Goal: Check status: Check status

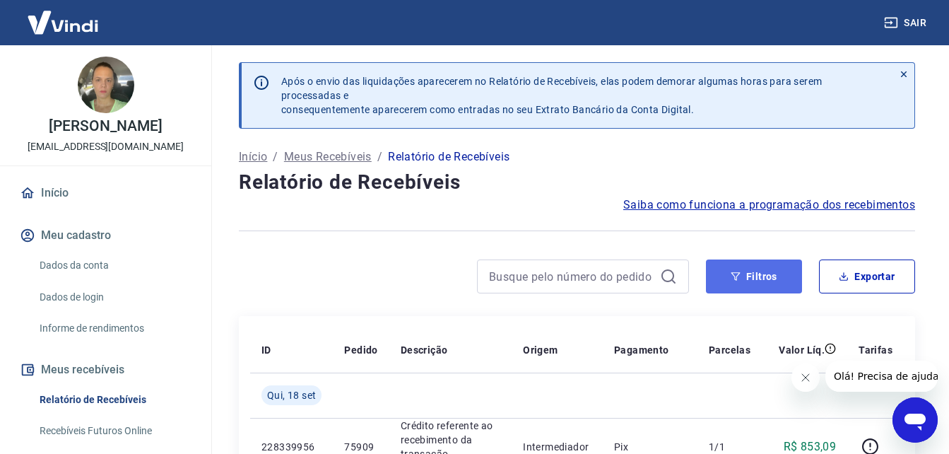
click at [754, 278] on button "Filtros" at bounding box center [754, 276] width 96 height 34
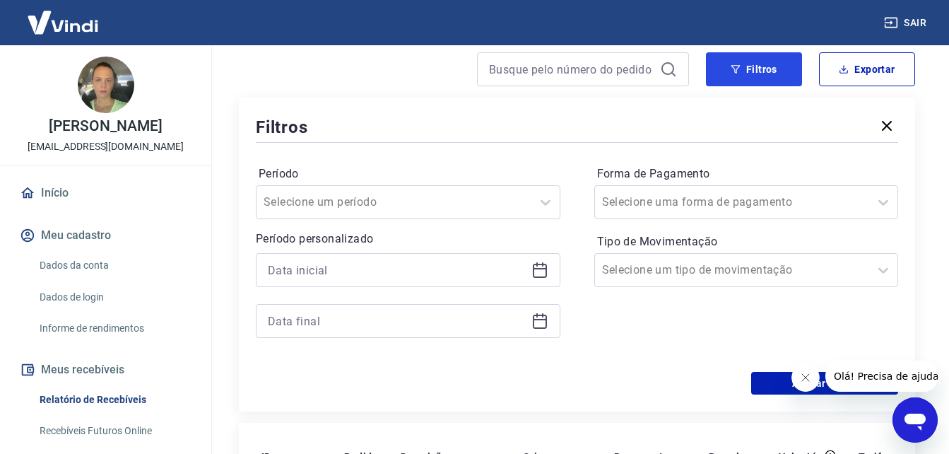
scroll to position [212, 0]
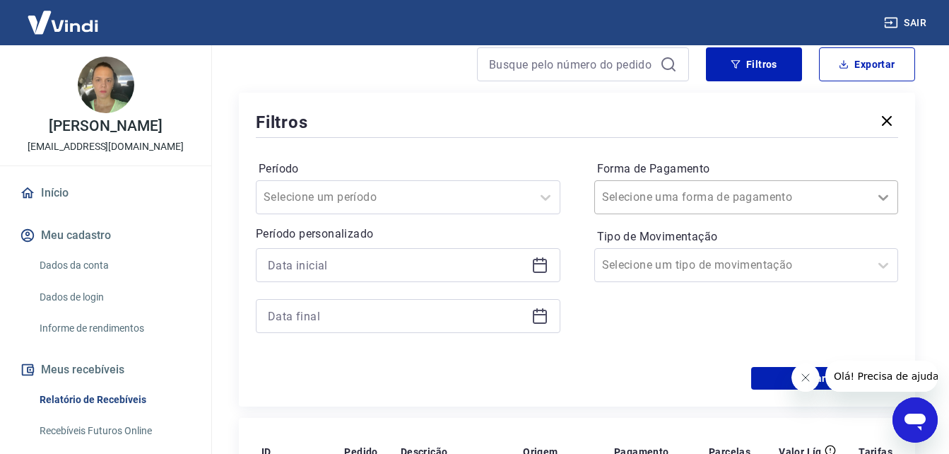
click at [886, 195] on icon at bounding box center [883, 197] width 17 height 17
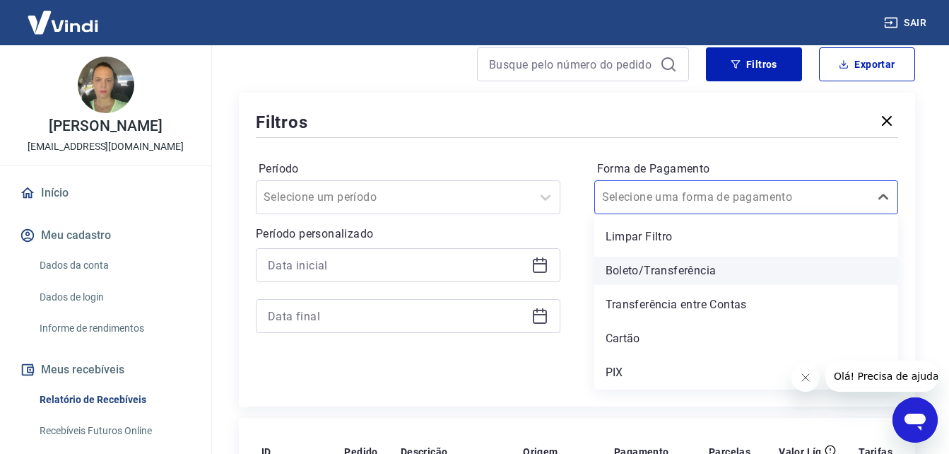
click at [677, 271] on div "Boleto/Transferência" at bounding box center [747, 271] width 305 height 28
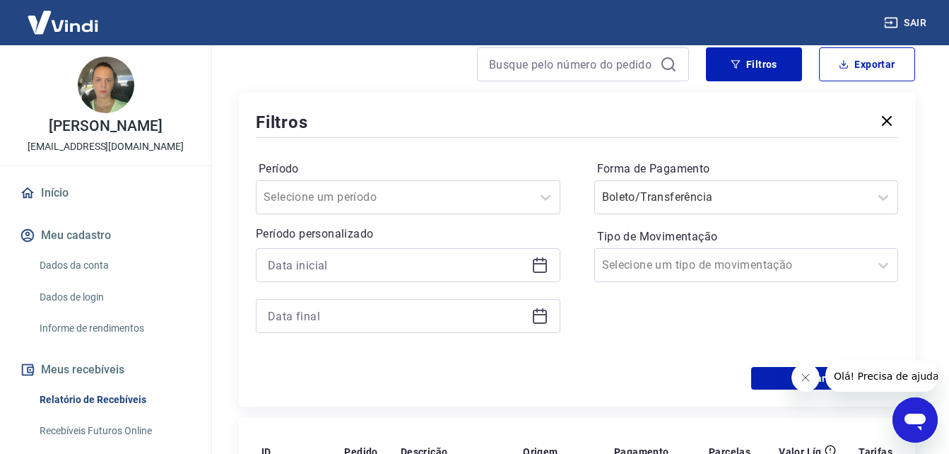
click at [806, 377] on icon "Fechar mensagem da empresa" at bounding box center [805, 377] width 7 height 7
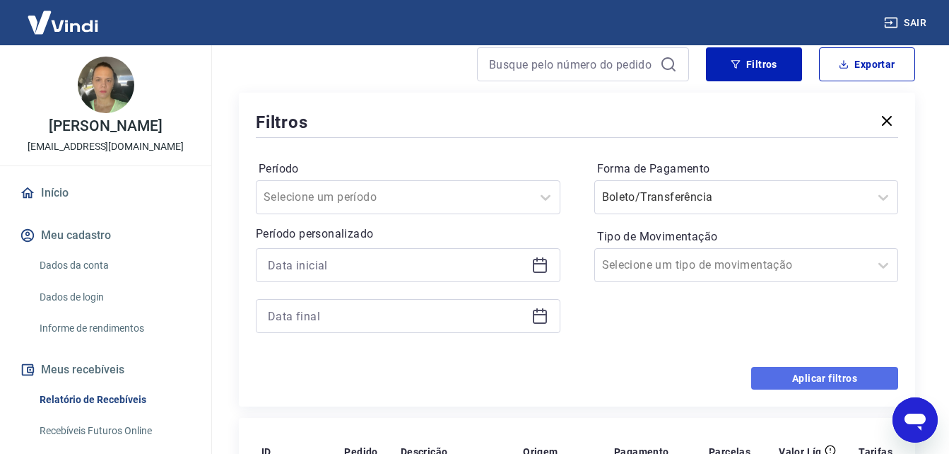
click at [825, 380] on button "Aplicar filtros" at bounding box center [825, 378] width 147 height 23
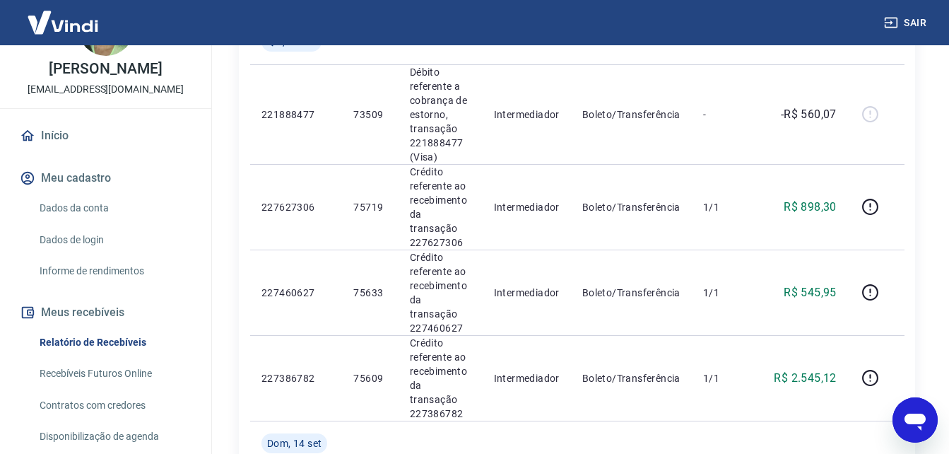
scroll to position [53, 0]
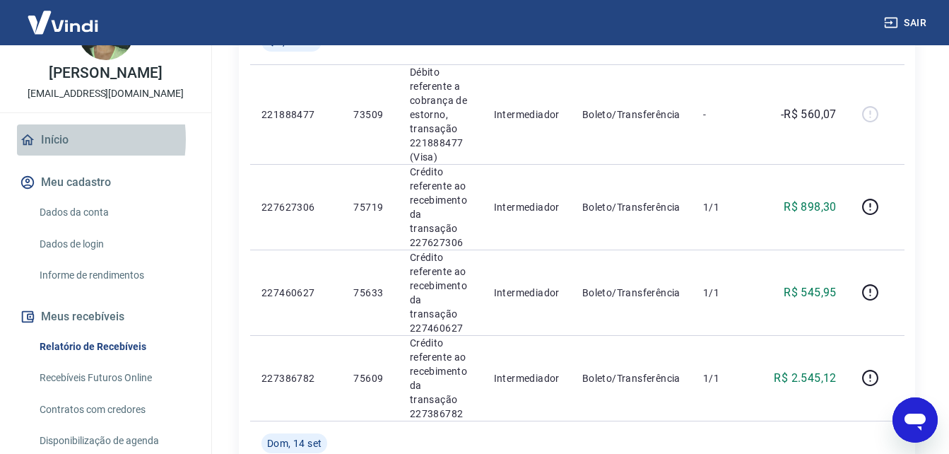
click at [51, 154] on link "Início" at bounding box center [105, 139] width 177 height 31
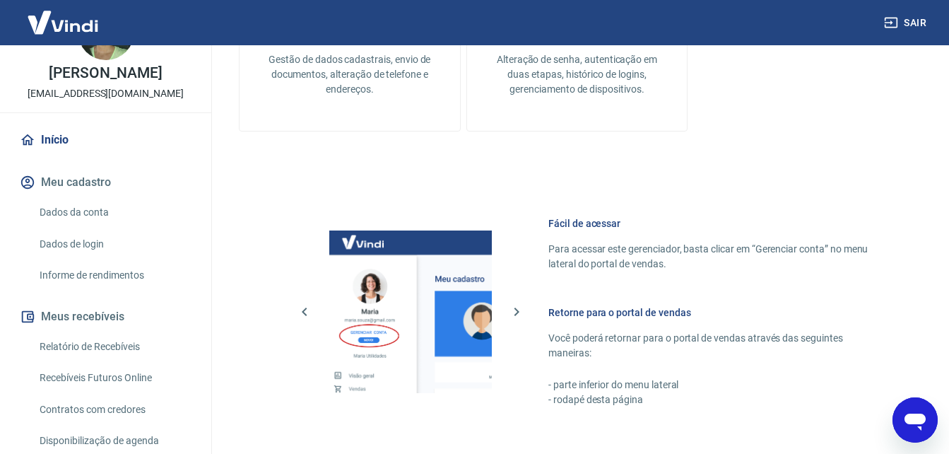
scroll to position [706, 0]
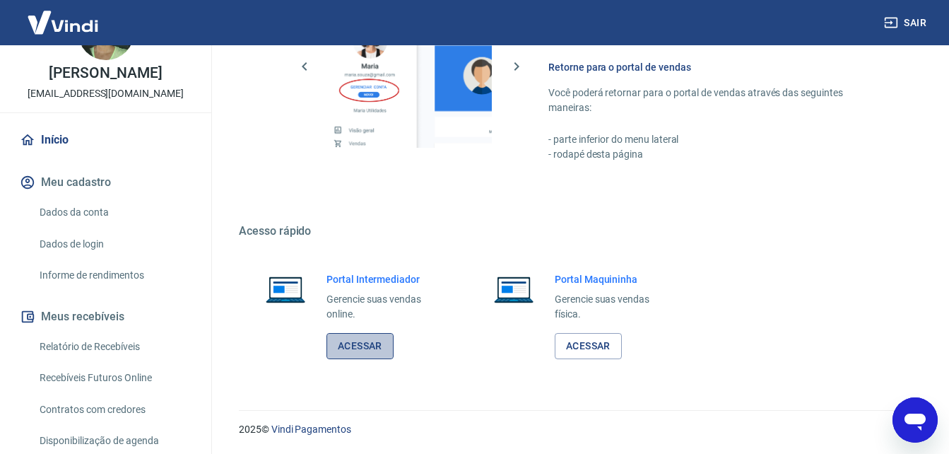
click at [363, 352] on link "Acessar" at bounding box center [360, 346] width 67 height 26
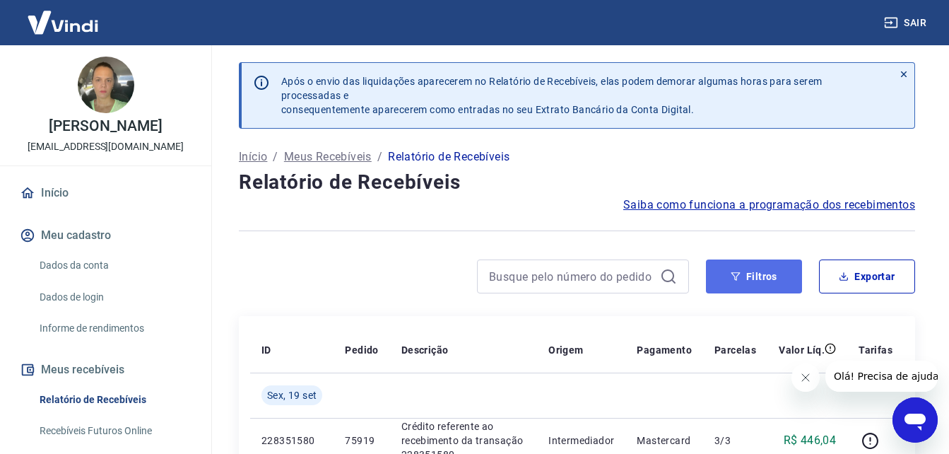
click at [753, 276] on button "Filtros" at bounding box center [754, 276] width 96 height 34
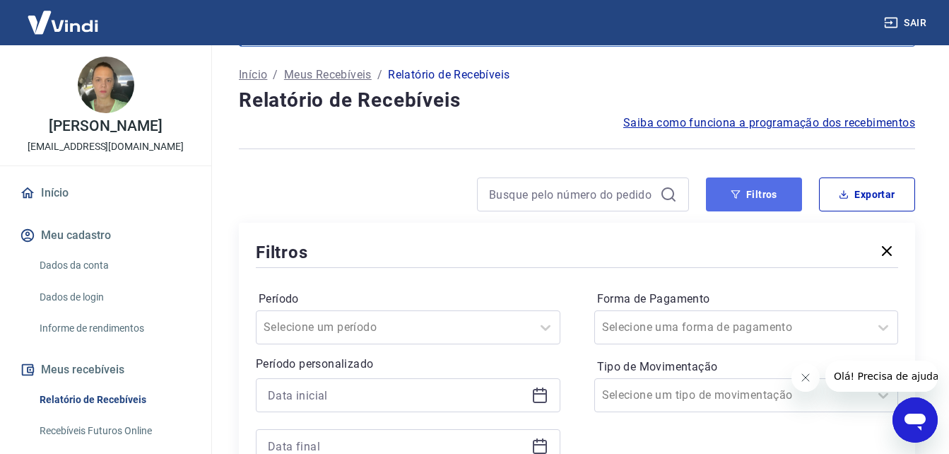
scroll to position [141, 0]
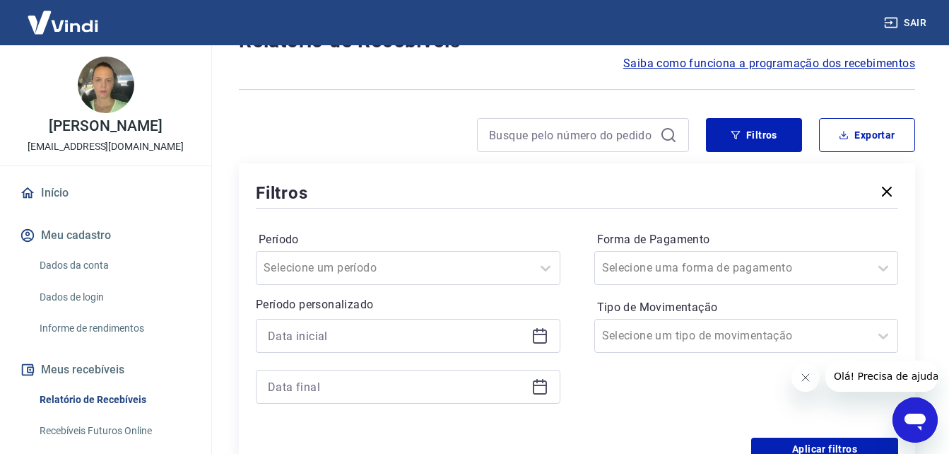
click at [807, 377] on icon "Fechar mensagem da empresa" at bounding box center [805, 377] width 11 height 11
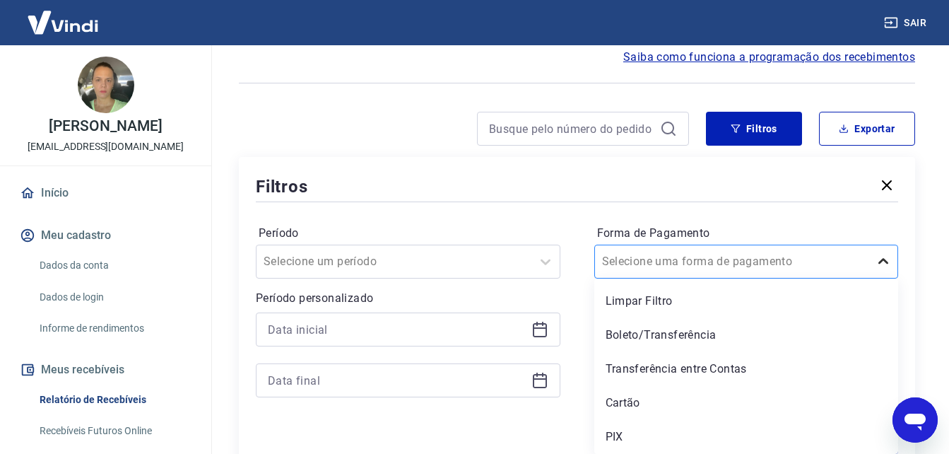
click at [880, 264] on icon at bounding box center [883, 261] width 17 height 17
click at [703, 337] on div "Boleto/Transferência" at bounding box center [747, 335] width 305 height 28
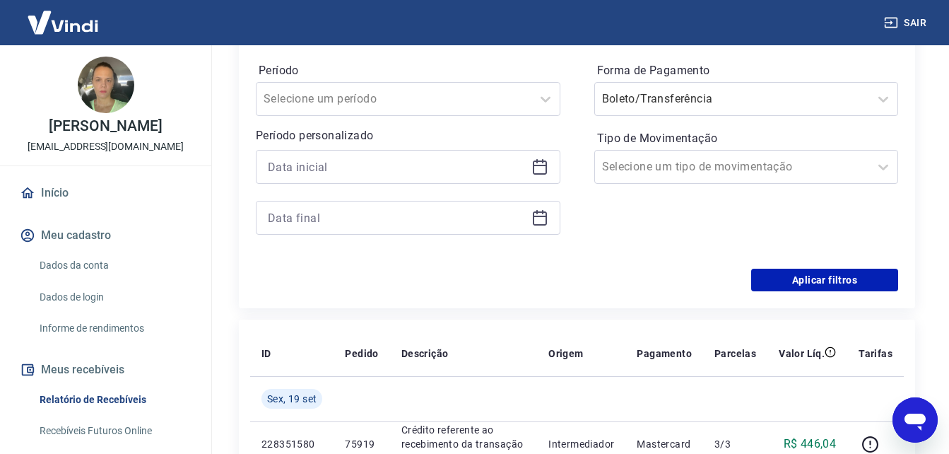
scroll to position [360, 0]
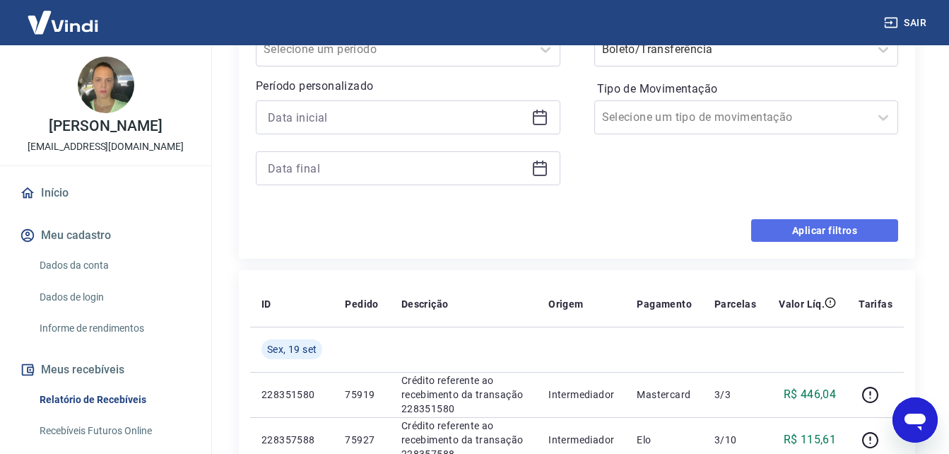
click at [802, 233] on button "Aplicar filtros" at bounding box center [825, 230] width 147 height 23
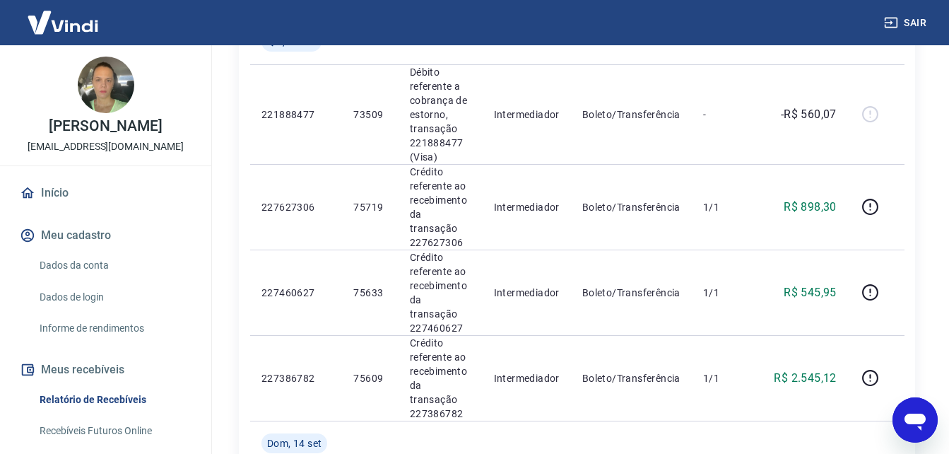
scroll to position [360, 0]
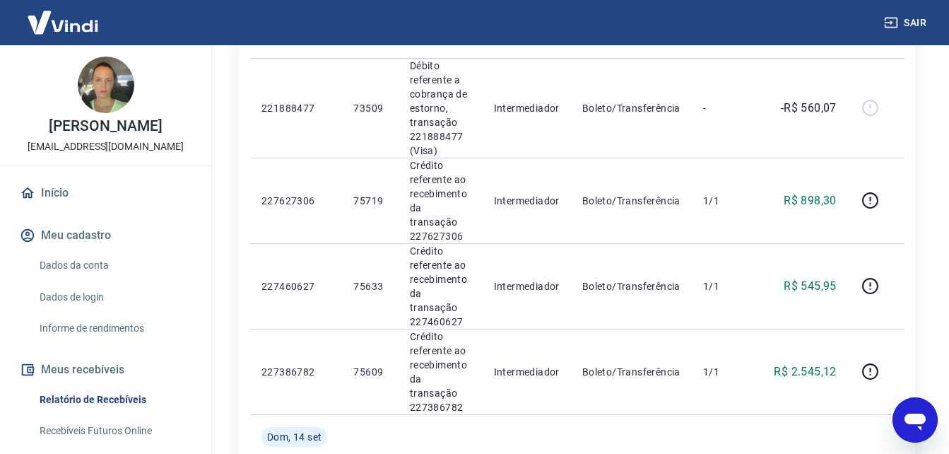
click at [58, 205] on link "Início" at bounding box center [105, 192] width 177 height 31
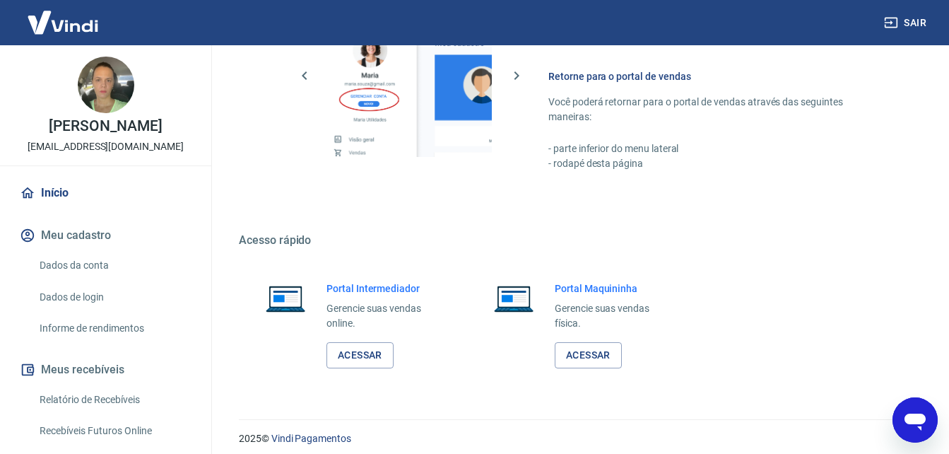
scroll to position [706, 0]
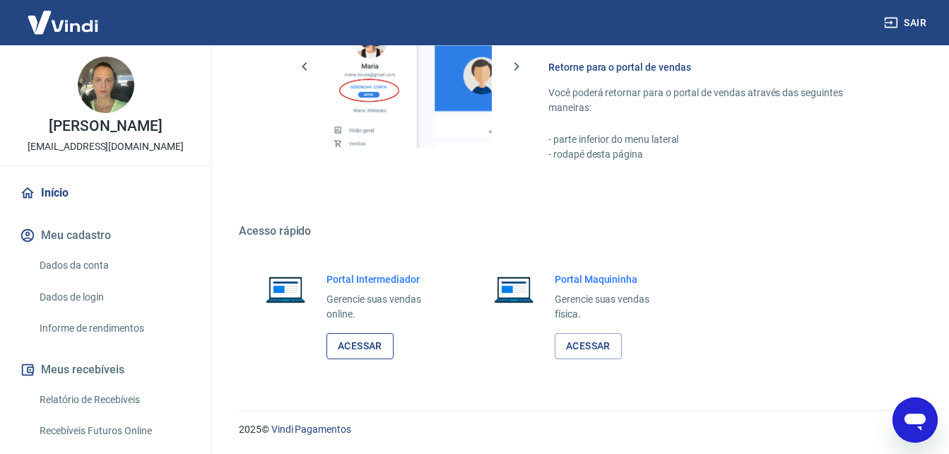
click at [369, 351] on link "Acessar" at bounding box center [360, 346] width 67 height 26
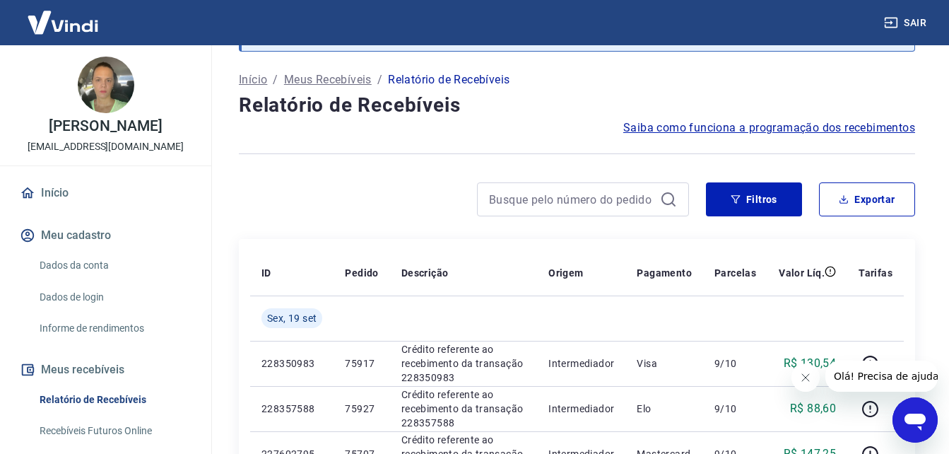
scroll to position [71, 0]
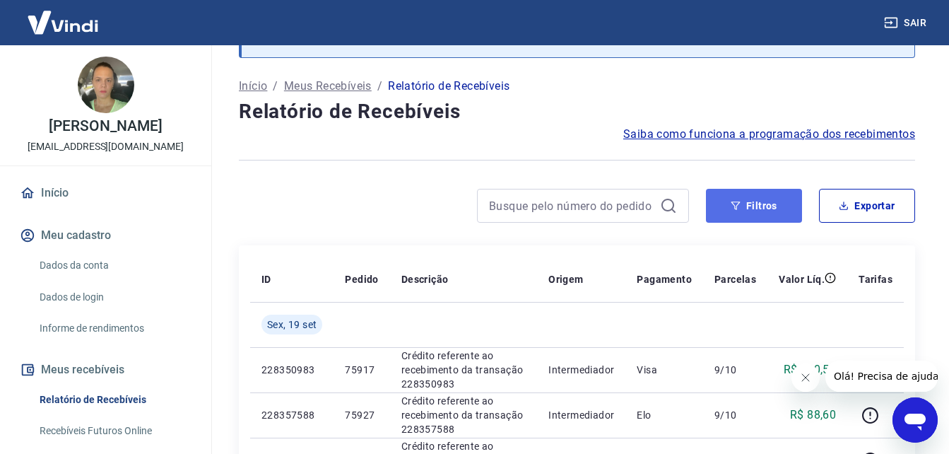
click at [754, 204] on button "Filtros" at bounding box center [754, 206] width 96 height 34
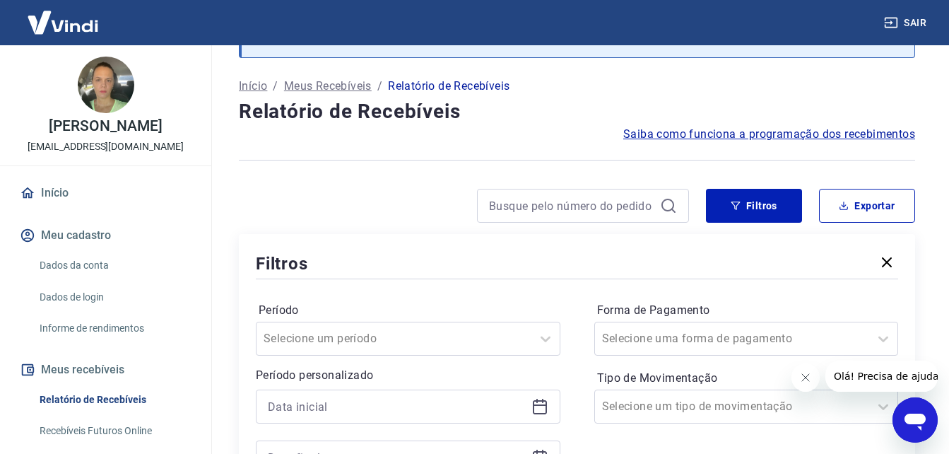
click at [887, 259] on icon "button" at bounding box center [887, 262] width 17 height 17
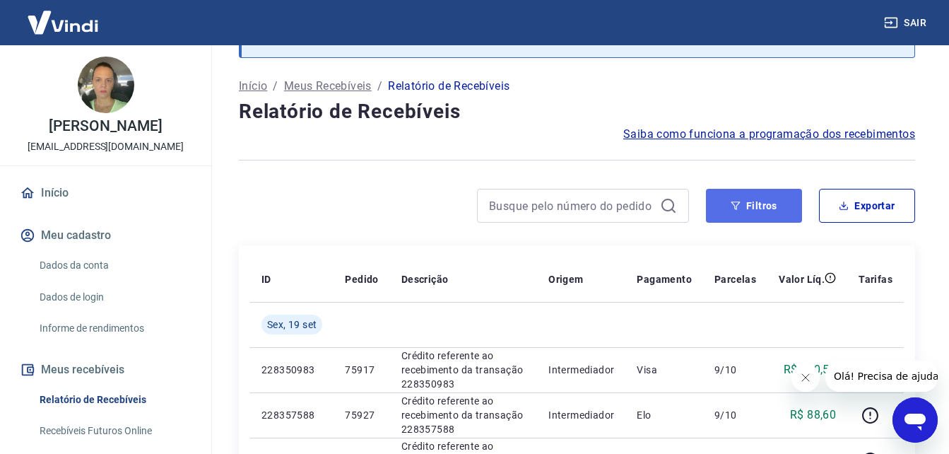
click at [776, 204] on button "Filtros" at bounding box center [754, 206] width 96 height 34
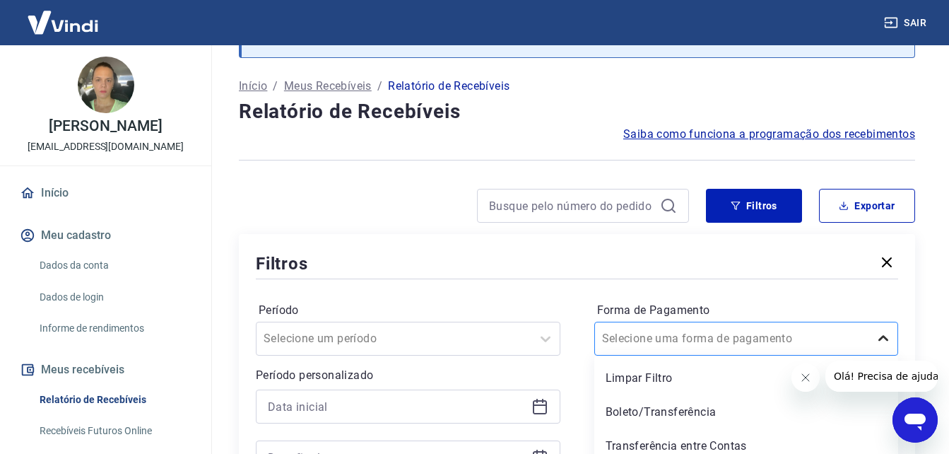
scroll to position [148, 0]
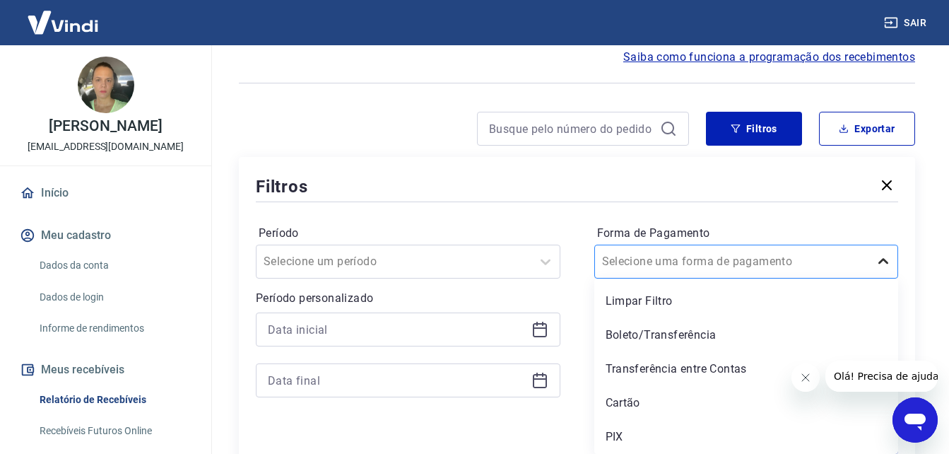
click at [889, 279] on div "option Boleto/Transferência focused, 2 of 5. 5 results available. Use Up and Do…" at bounding box center [747, 262] width 305 height 34
click at [689, 335] on div "Boleto/Transferência" at bounding box center [747, 335] width 305 height 28
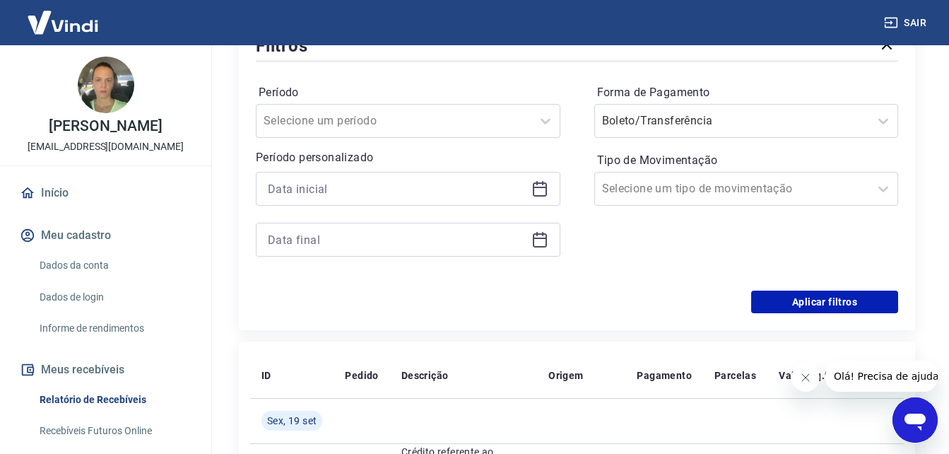
scroll to position [289, 0]
click at [807, 300] on button "Aplicar filtros" at bounding box center [825, 301] width 147 height 23
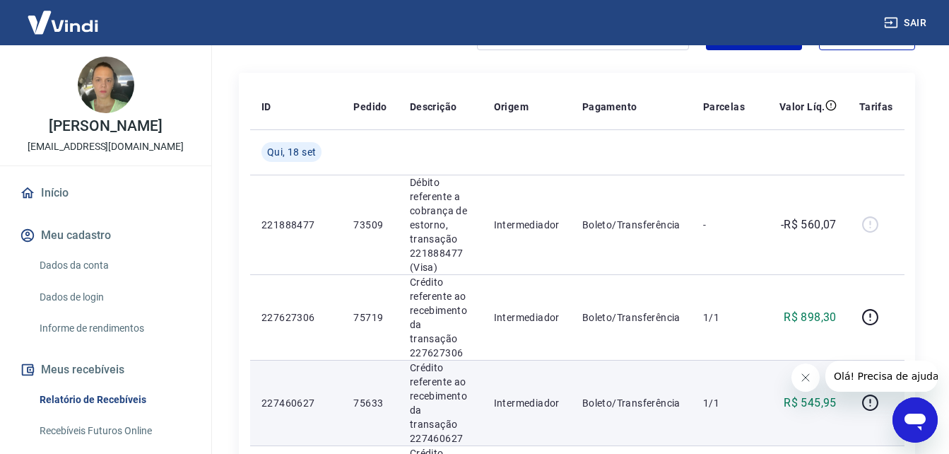
scroll to position [218, 0]
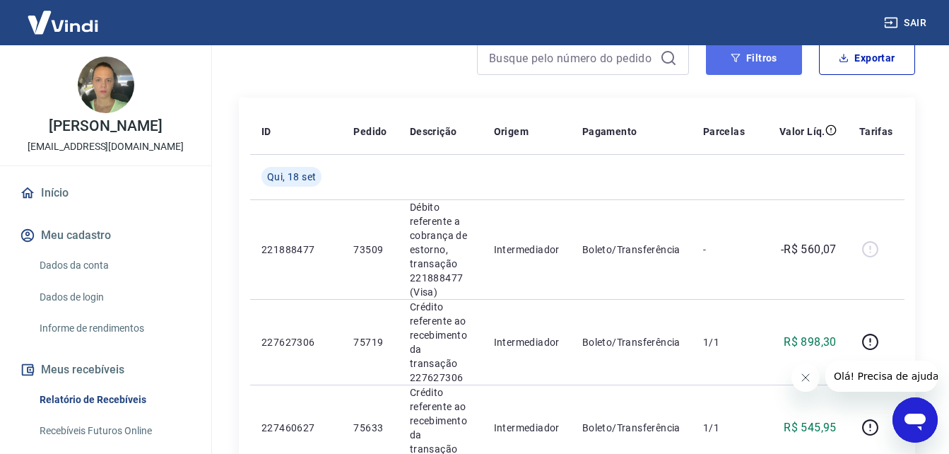
click at [771, 58] on button "Filtros" at bounding box center [754, 58] width 96 height 34
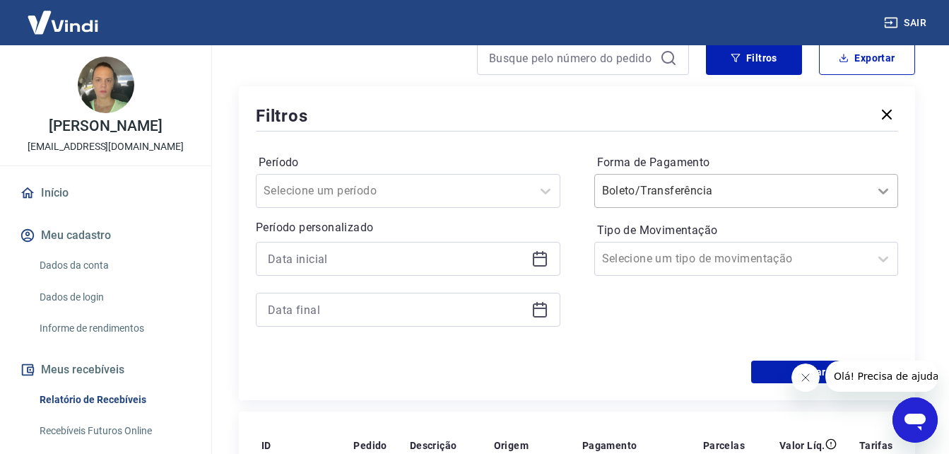
click at [882, 192] on icon at bounding box center [883, 190] width 17 height 17
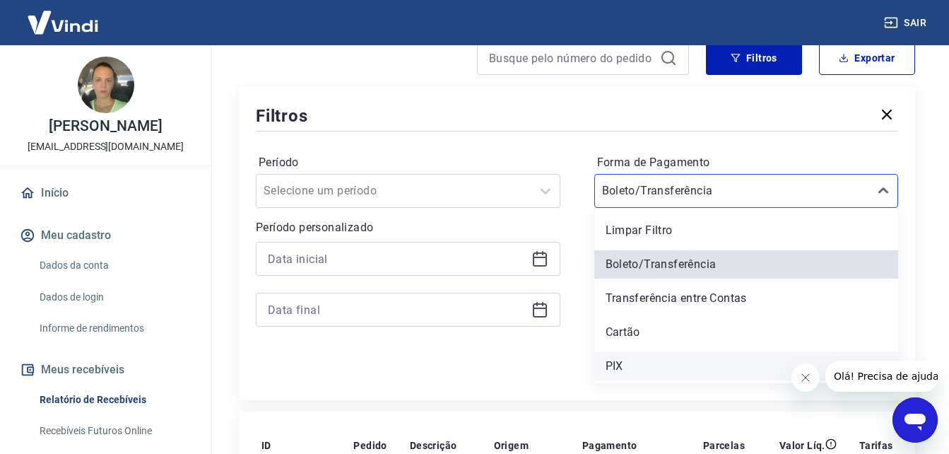
click at [622, 362] on div "PIX" at bounding box center [747, 366] width 305 height 28
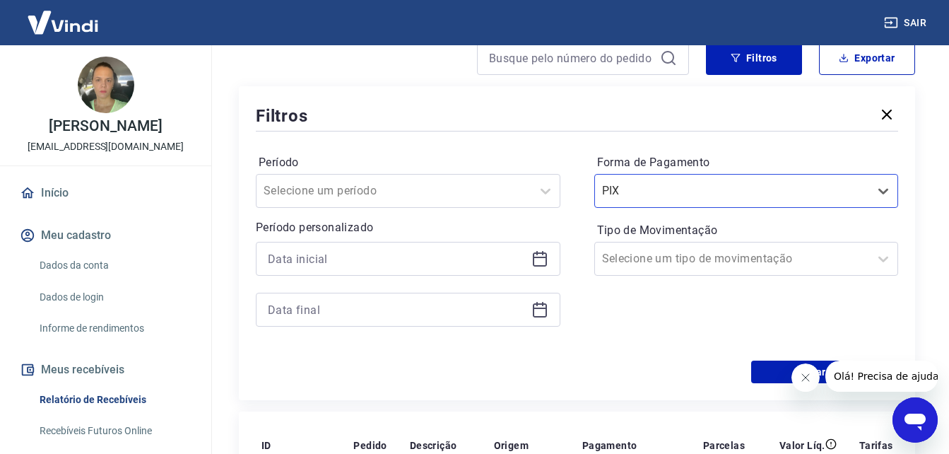
click at [805, 378] on icon "Fechar mensagem da empresa" at bounding box center [805, 377] width 7 height 7
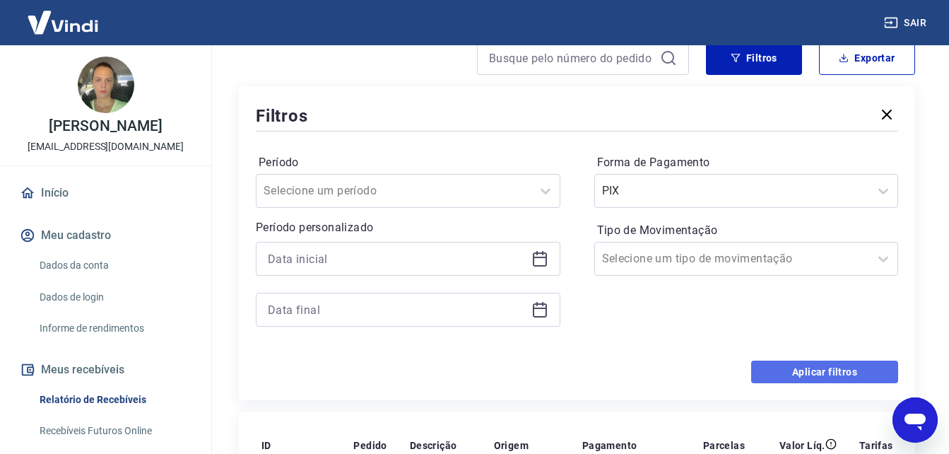
click at [815, 375] on button "Aplicar filtros" at bounding box center [825, 372] width 147 height 23
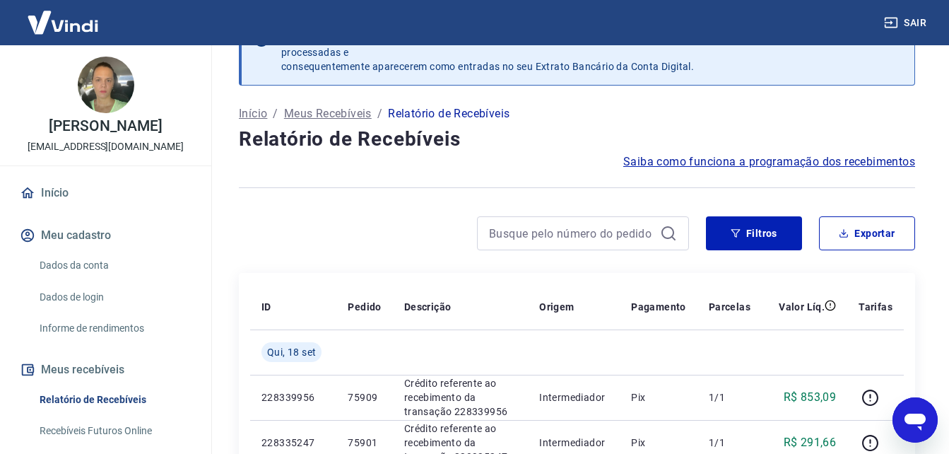
scroll to position [218, 0]
